Goal: Navigation & Orientation: Understand site structure

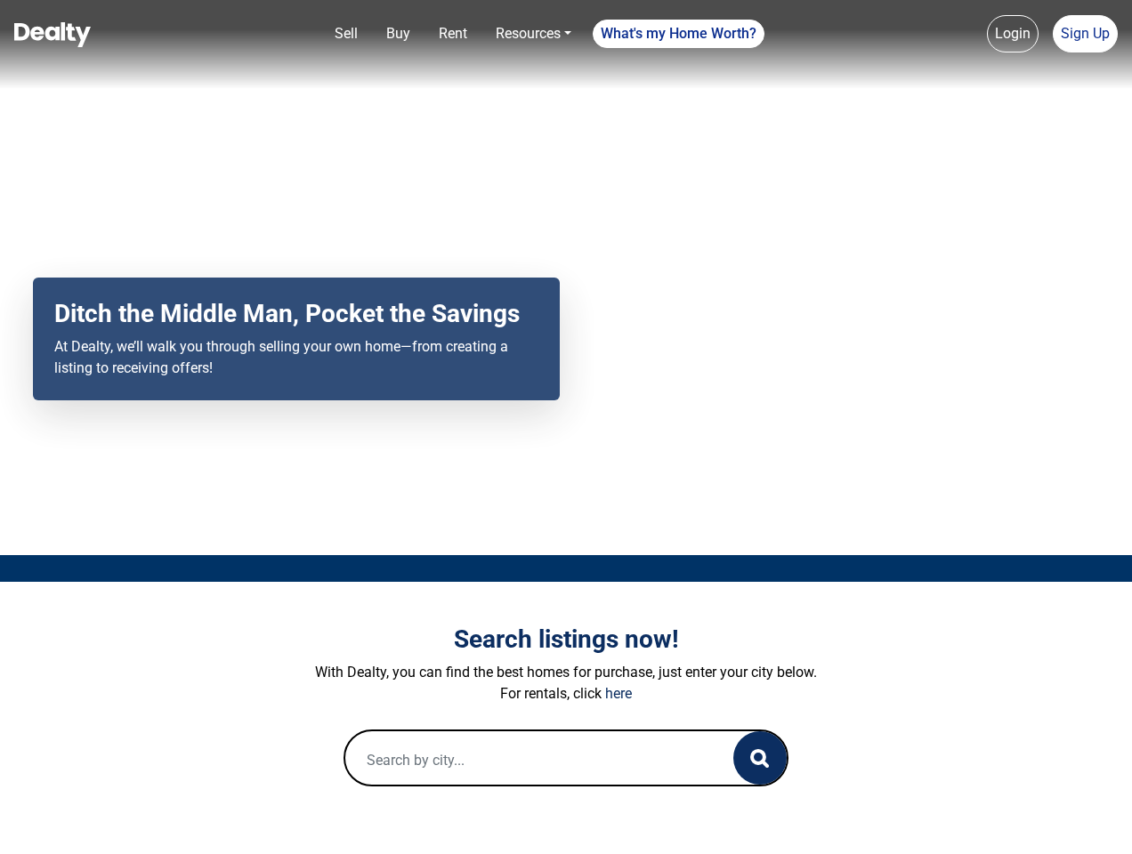
click at [566, 427] on div "Your browser does not support the video tag. Ditch the Middle Man, Pocket the S…" at bounding box center [566, 277] width 1132 height 555
click at [346, 34] on link "Sell" at bounding box center [345, 34] width 37 height 36
click at [398, 34] on link "Buy" at bounding box center [398, 34] width 38 height 36
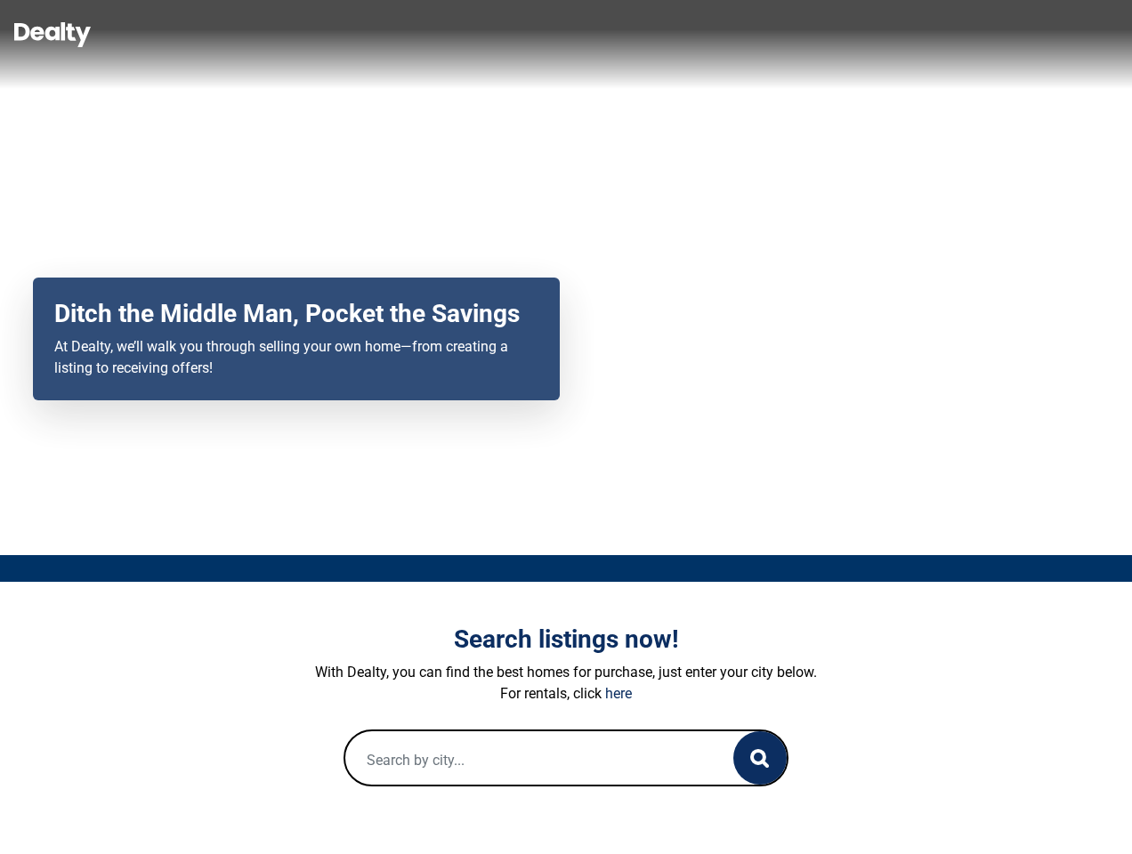
click at [453, 34] on link "Rent" at bounding box center [453, 34] width 43 height 36
click at [533, 34] on link "Resources" at bounding box center [534, 34] width 90 height 36
click at [679, 34] on link "What's my Home Worth?" at bounding box center [679, 34] width 172 height 28
click at [1013, 34] on link "Login" at bounding box center [1013, 33] width 52 height 37
click at [1085, 34] on link "Sign Up" at bounding box center [1085, 33] width 65 height 37
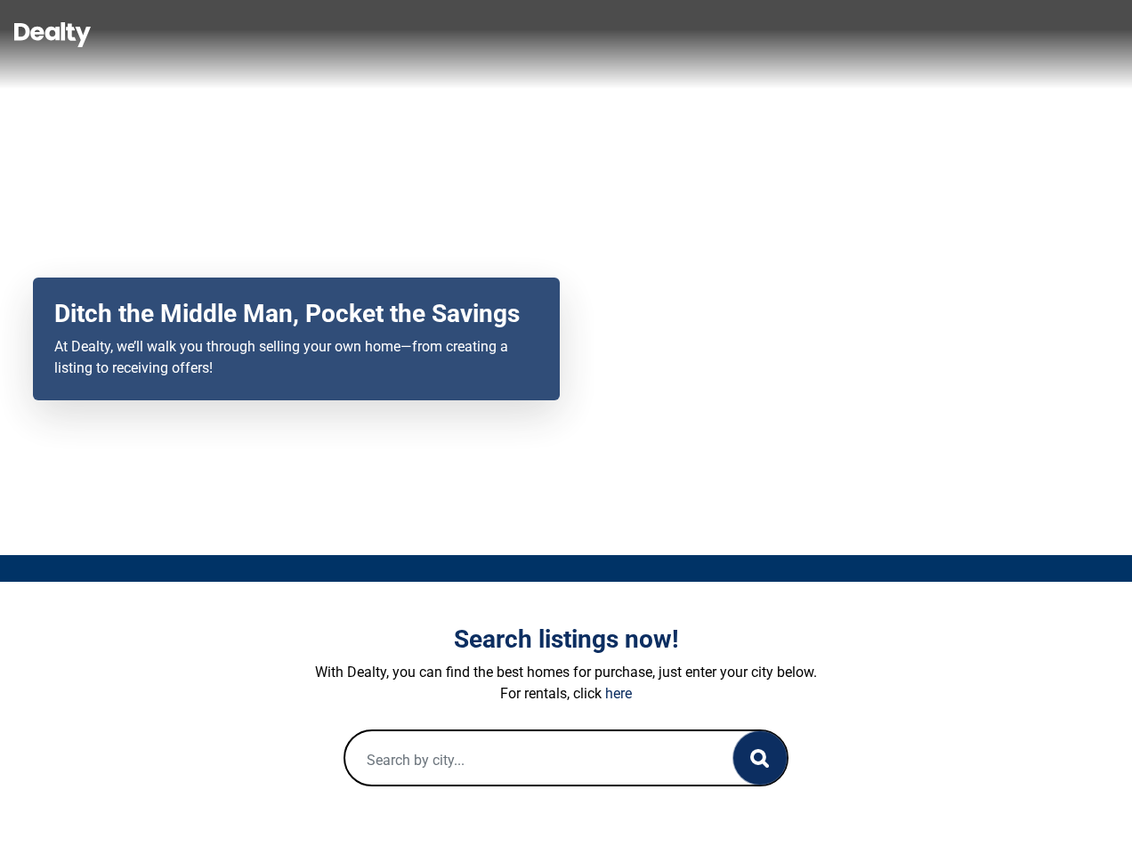
click at [760, 758] on icon "button" at bounding box center [759, 758] width 19 height 19
